Goal: Check status

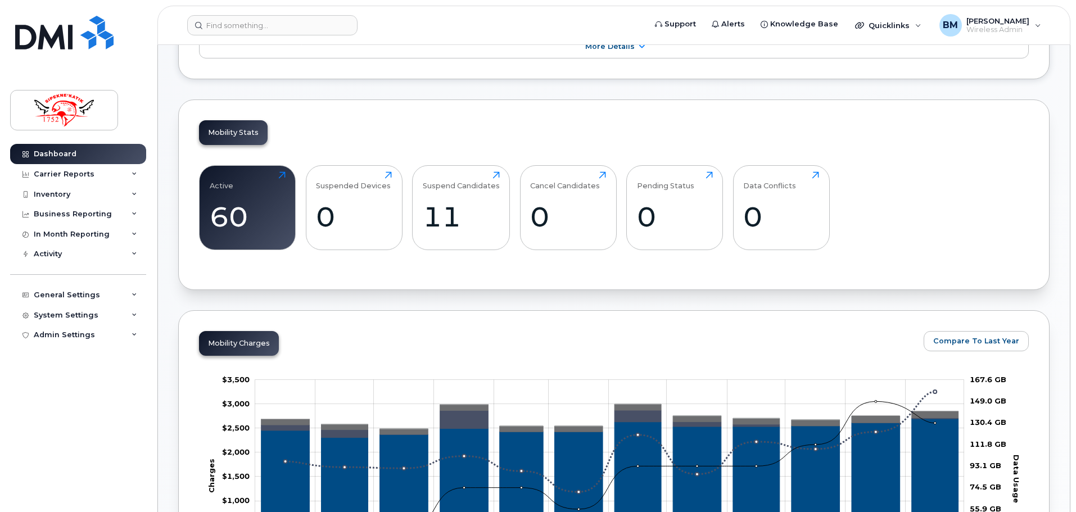
scroll to position [169, 0]
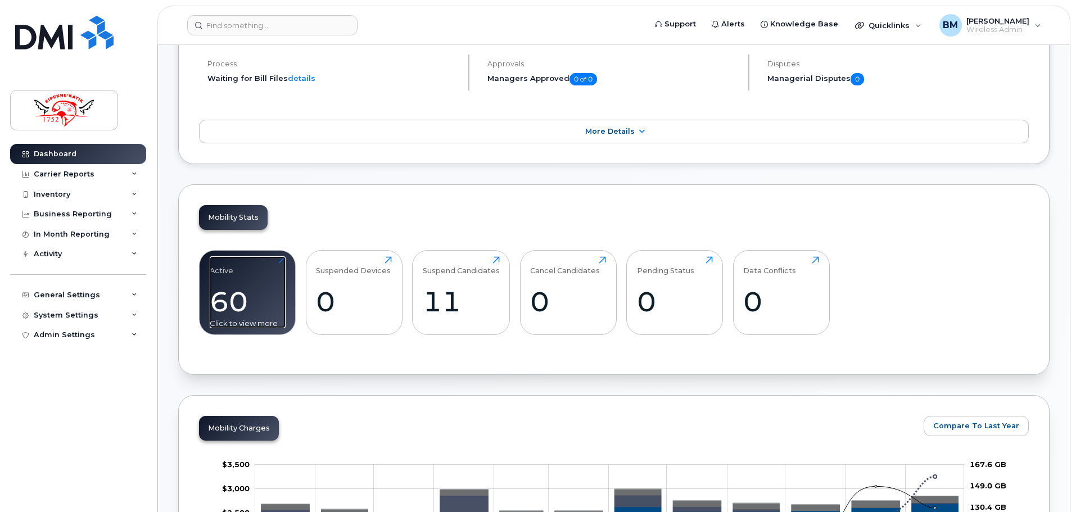
click at [250, 291] on div "60" at bounding box center [248, 301] width 76 height 33
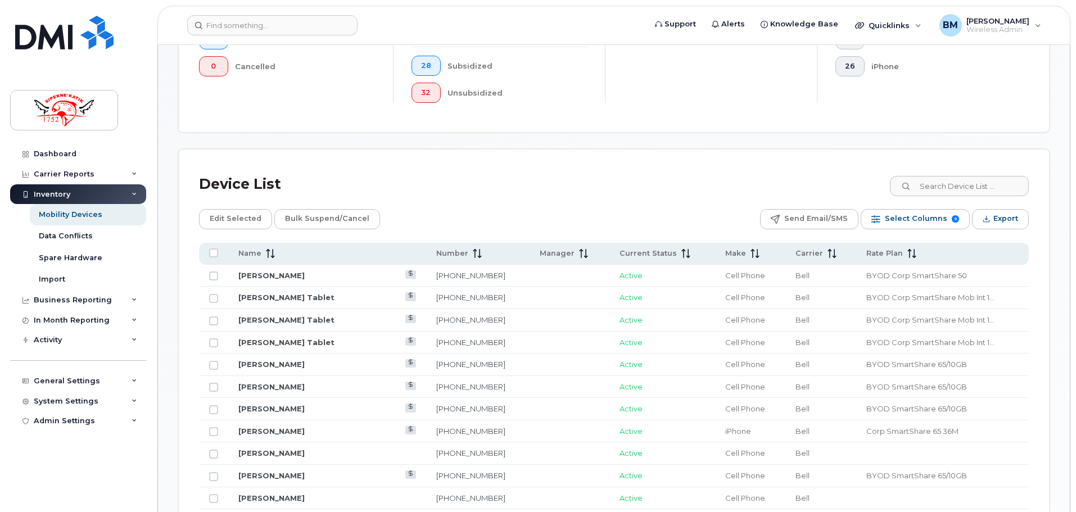
scroll to position [506, 0]
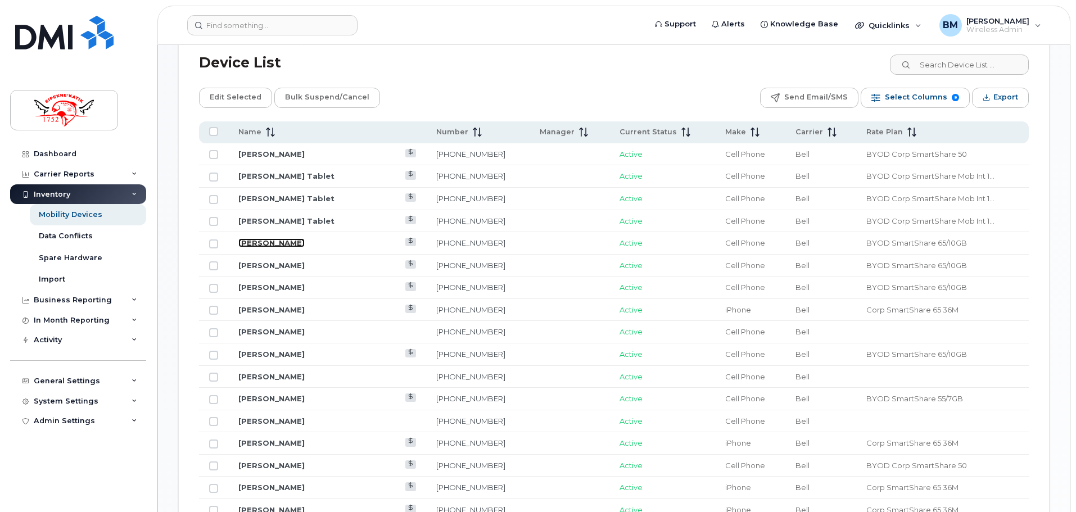
click at [285, 246] on link "[PERSON_NAME]" at bounding box center [271, 242] width 66 height 9
